Goal: Information Seeking & Learning: Understand process/instructions

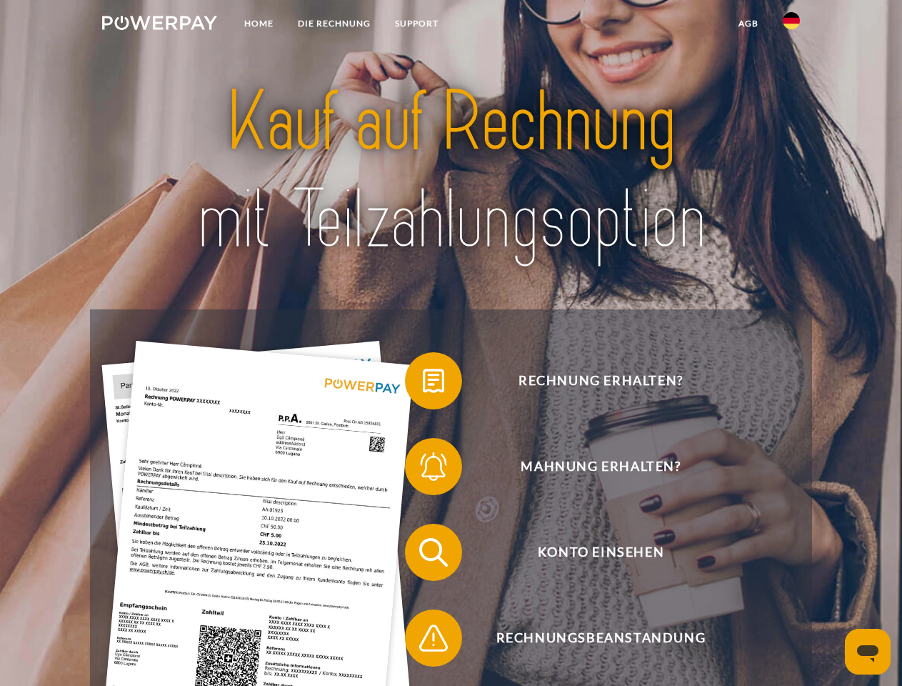
click at [159, 25] on img at bounding box center [159, 23] width 115 height 14
click at [791, 25] on img at bounding box center [791, 20] width 17 height 17
click at [748, 24] on link "agb" at bounding box center [748, 24] width 44 height 26
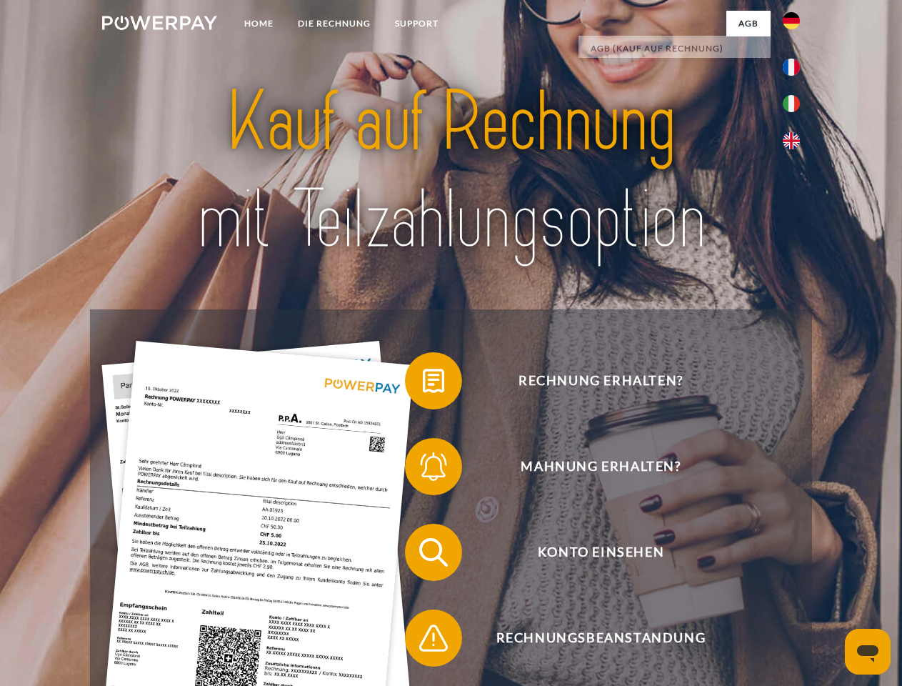
click at [423, 383] on span at bounding box center [411, 380] width 71 height 71
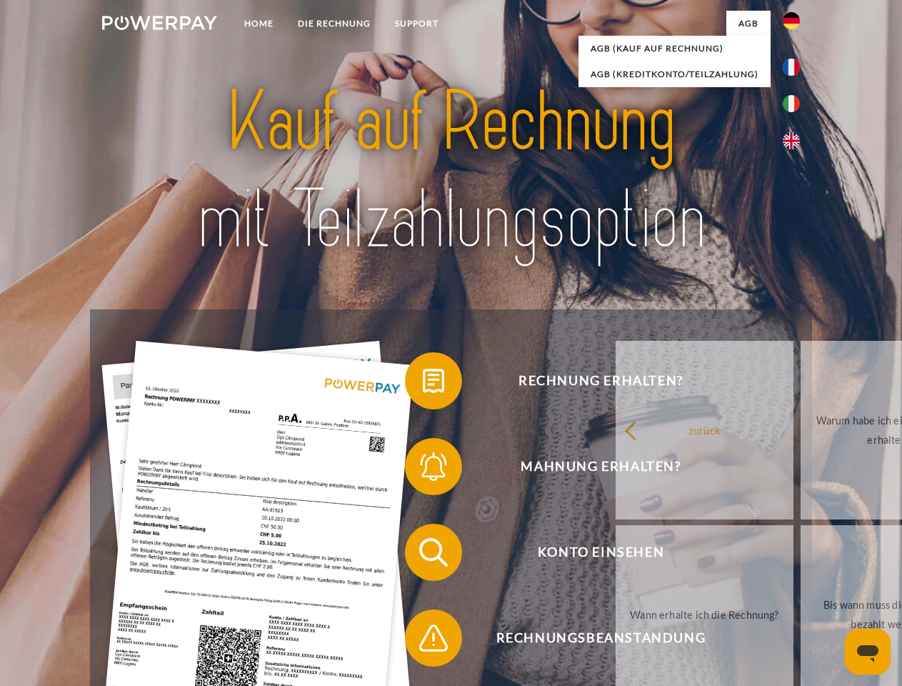
click at [423, 469] on span at bounding box center [411, 466] width 71 height 71
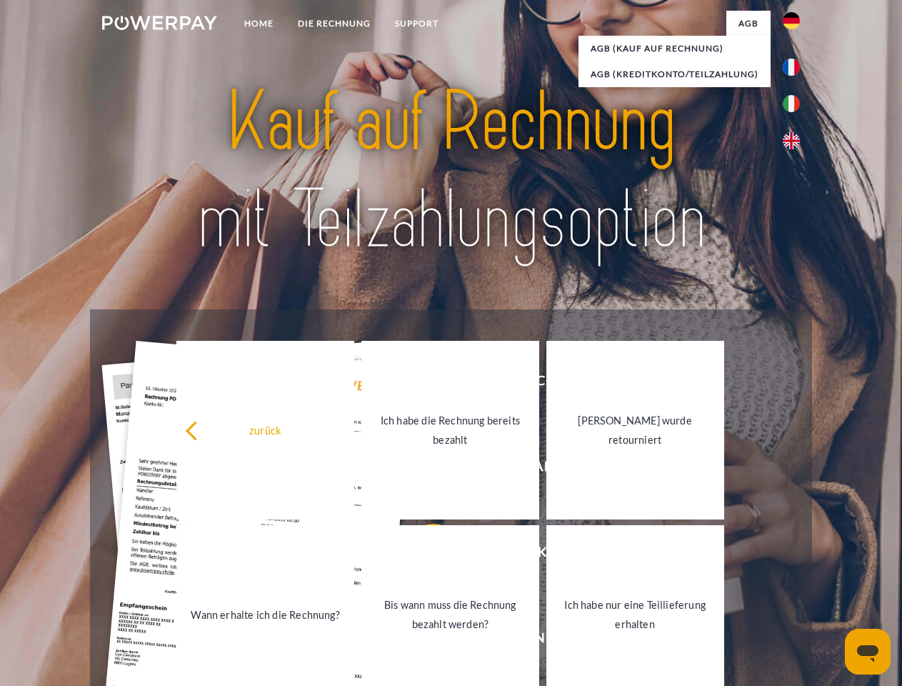
click at [423, 555] on link "Bis wann muss die Rechnung bezahlt werden?" at bounding box center [450, 614] width 178 height 179
click at [423, 641] on span at bounding box center [411, 637] width 71 height 71
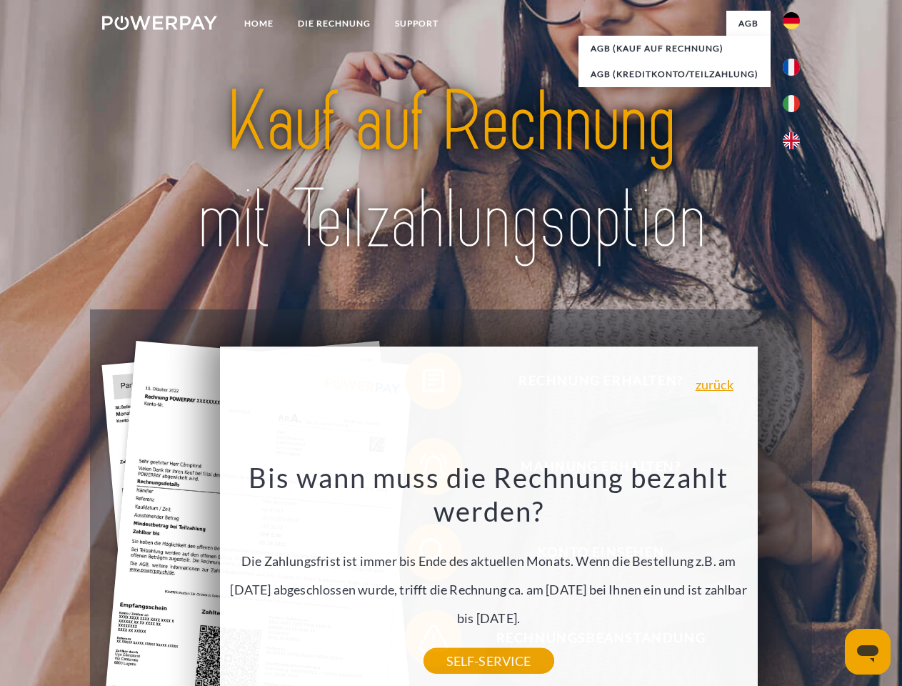
click at [868, 651] on icon "Messaging-Fenster öffnen" at bounding box center [867, 653] width 21 height 17
